Goal: Information Seeking & Learning: Learn about a topic

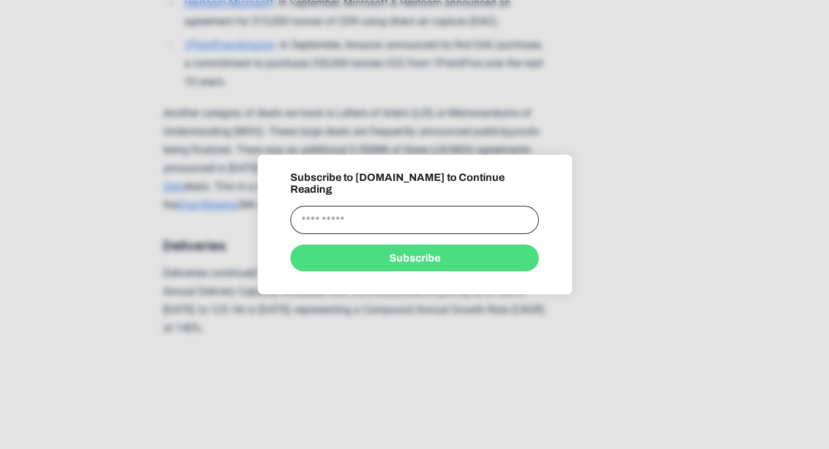
scroll to position [1845, 0]
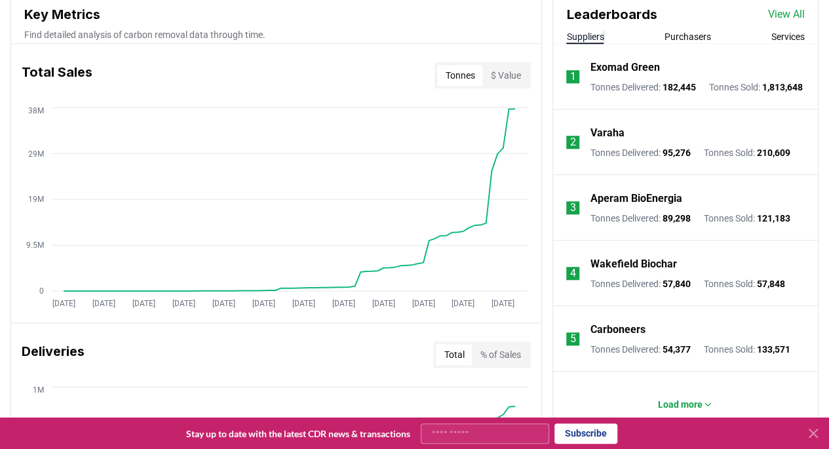
scroll to position [109, 0]
